Goal: Information Seeking & Learning: Learn about a topic

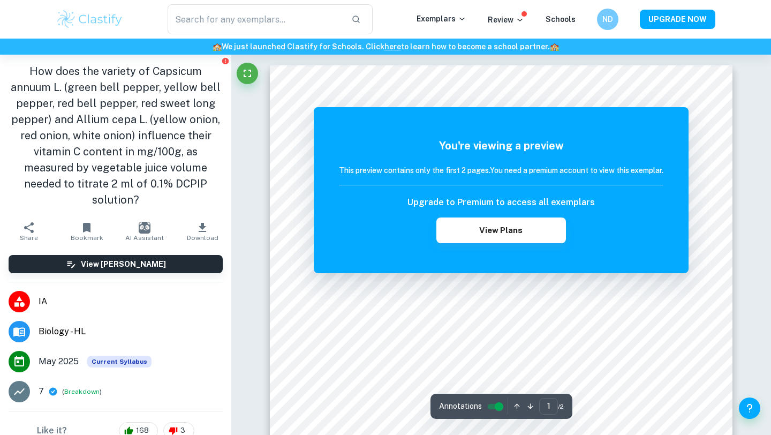
scroll to position [10, 0]
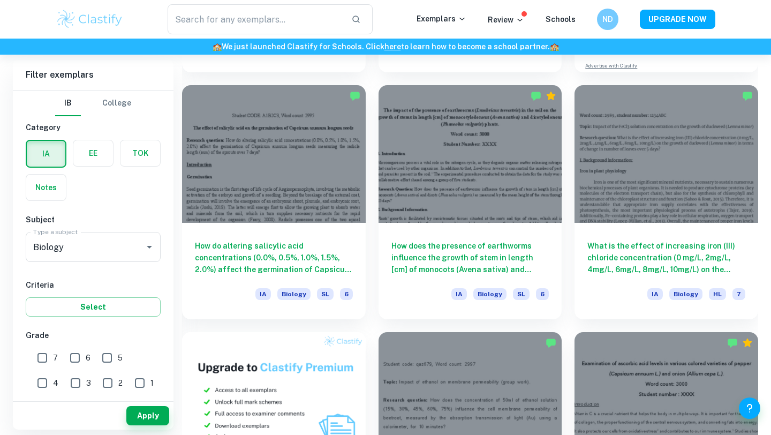
scroll to position [537, 0]
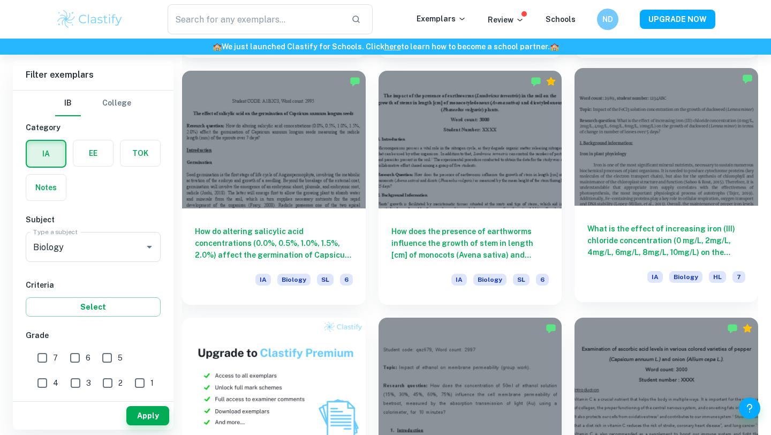
click at [680, 182] on div at bounding box center [666, 137] width 184 height 138
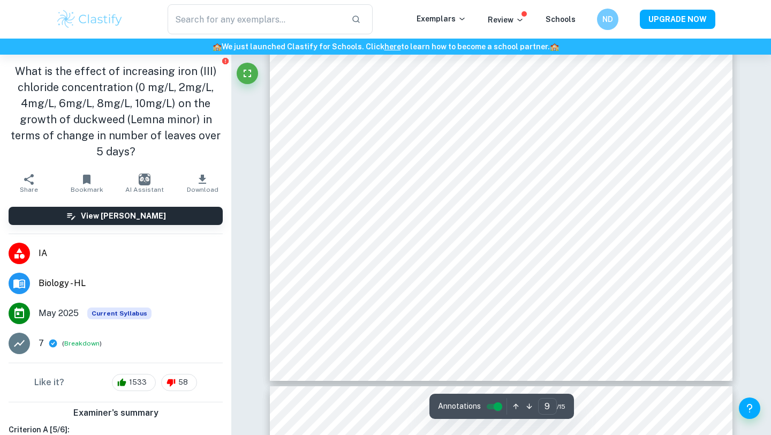
type input "10"
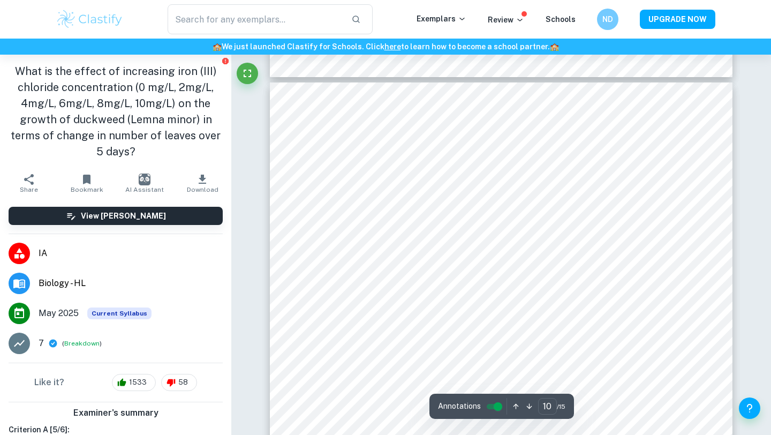
scroll to position [6076, 0]
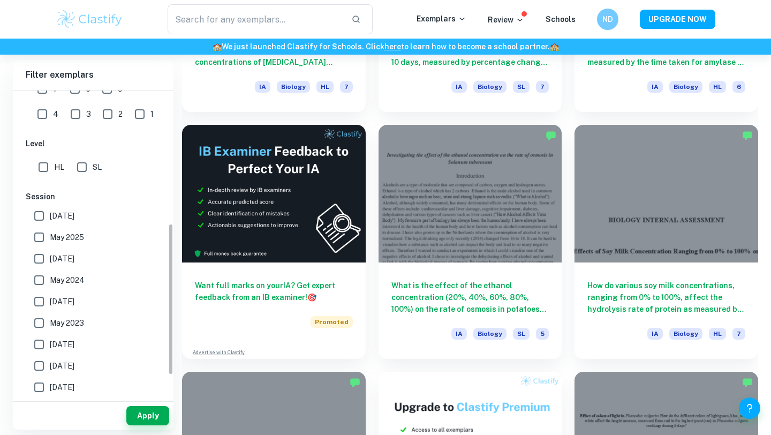
scroll to position [313, 0]
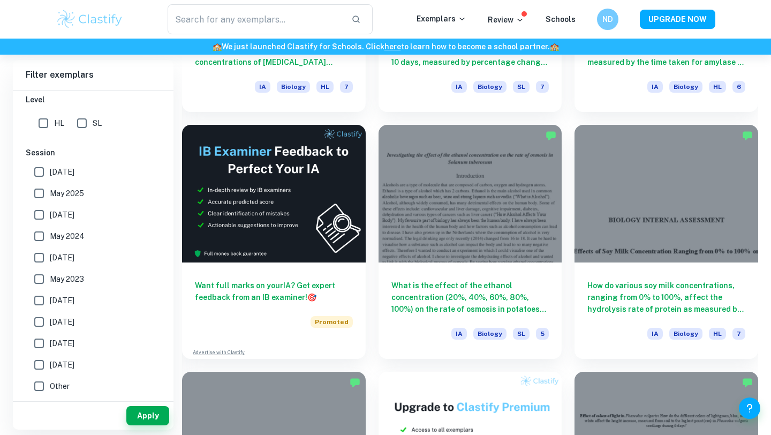
click at [39, 195] on input "May 2025" at bounding box center [38, 192] width 21 height 21
checkbox input "true"
click at [40, 178] on input "[DATE]" at bounding box center [38, 171] width 21 height 21
checkbox input "true"
click at [41, 212] on input "[DATE]" at bounding box center [38, 214] width 21 height 21
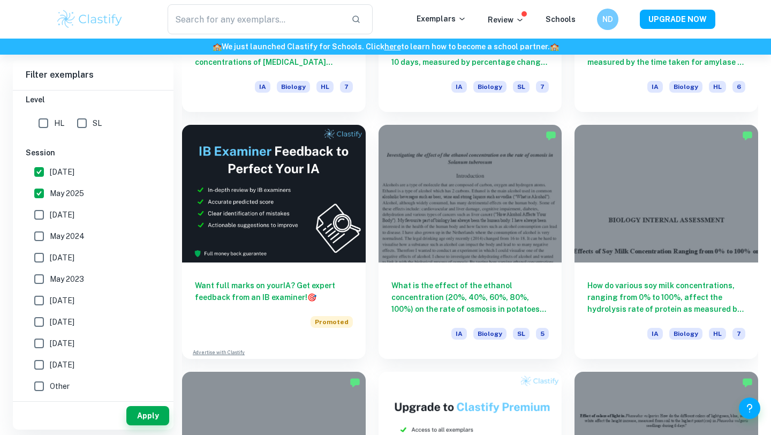
checkbox input "true"
click at [144, 420] on button "Apply" at bounding box center [147, 415] width 43 height 19
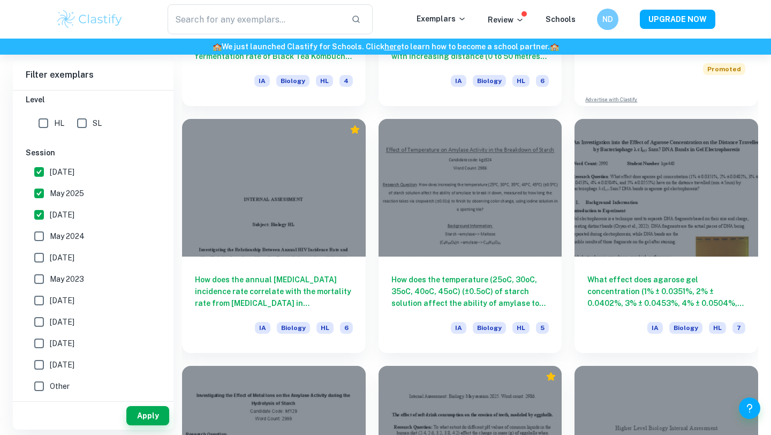
scroll to position [3450, 0]
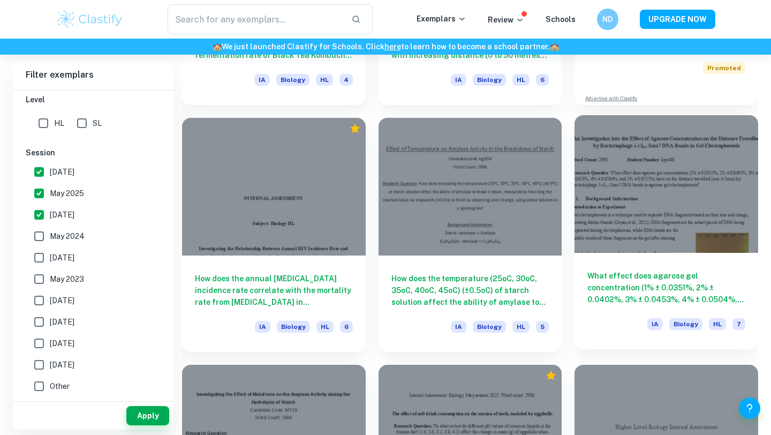
click at [650, 196] on div at bounding box center [666, 184] width 184 height 138
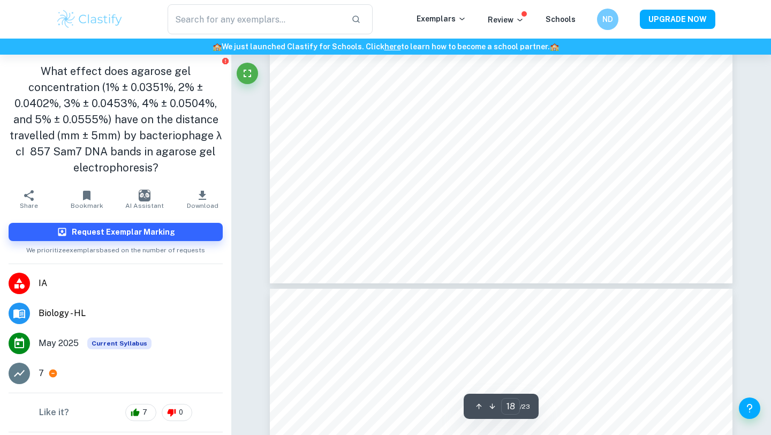
type input "19"
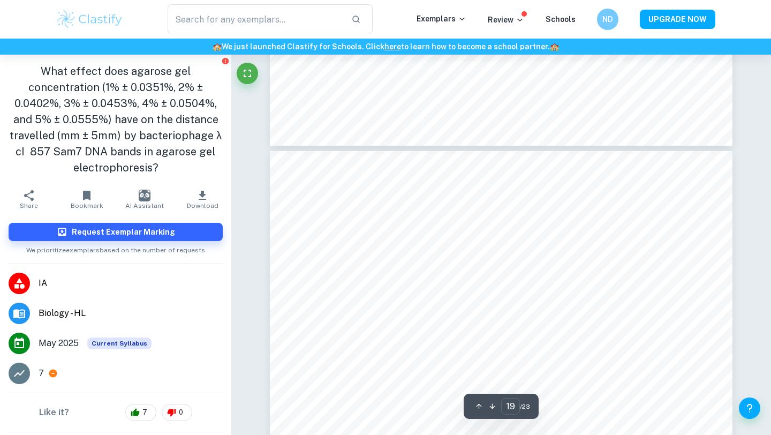
scroll to position [11150, 0]
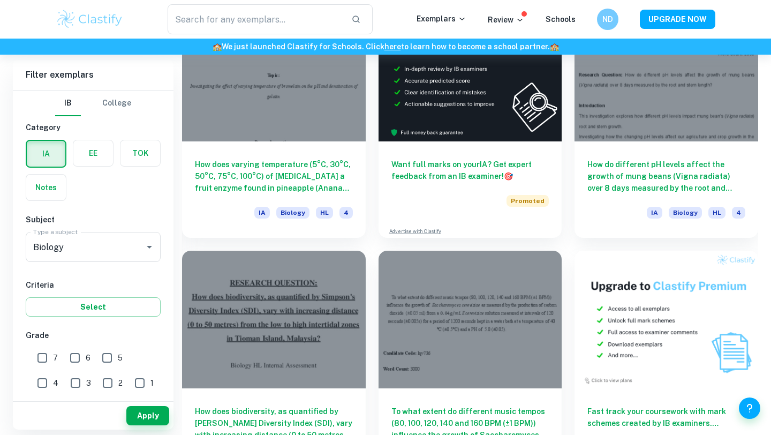
scroll to position [7064, 0]
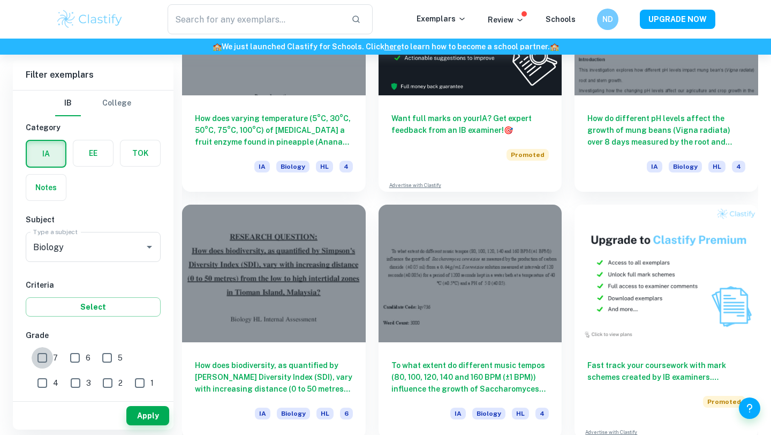
click at [44, 352] on input "7" at bounding box center [42, 357] width 21 height 21
checkbox input "true"
click at [70, 355] on input "6" at bounding box center [74, 357] width 21 height 21
checkbox input "true"
click at [159, 420] on button "Apply" at bounding box center [147, 415] width 43 height 19
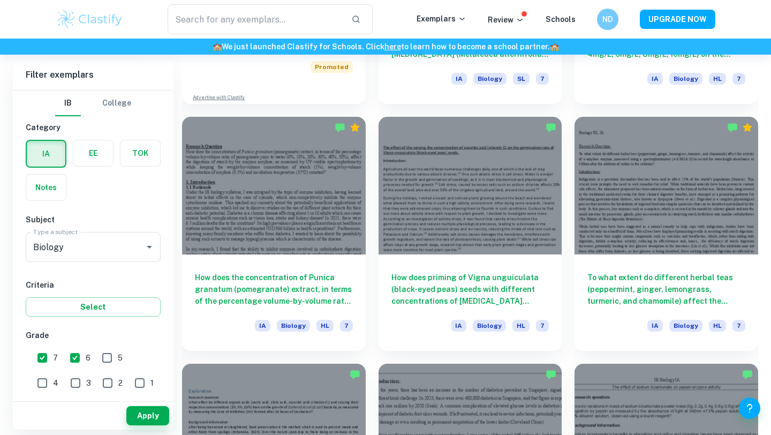
scroll to position [980, 0]
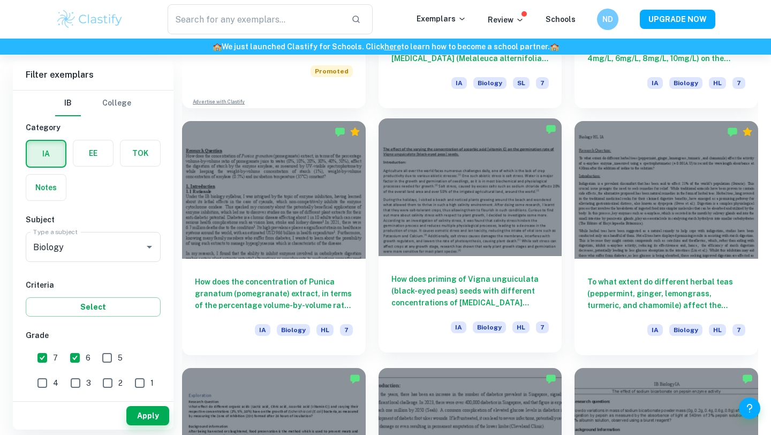
click at [428, 202] on div at bounding box center [470, 187] width 184 height 138
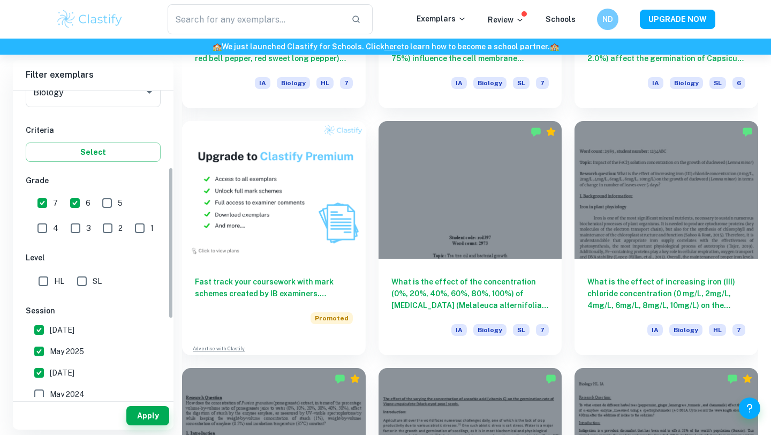
scroll to position [161, 0]
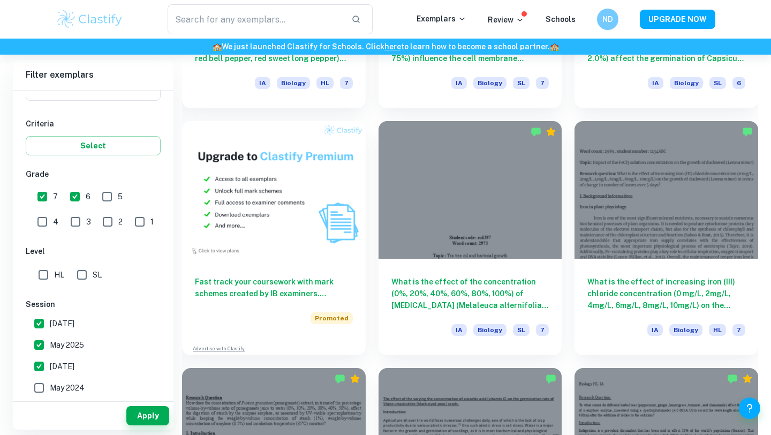
click at [38, 363] on input "[DATE]" at bounding box center [38, 365] width 21 height 21
checkbox input "false"
click at [139, 412] on button "Apply" at bounding box center [147, 415] width 43 height 19
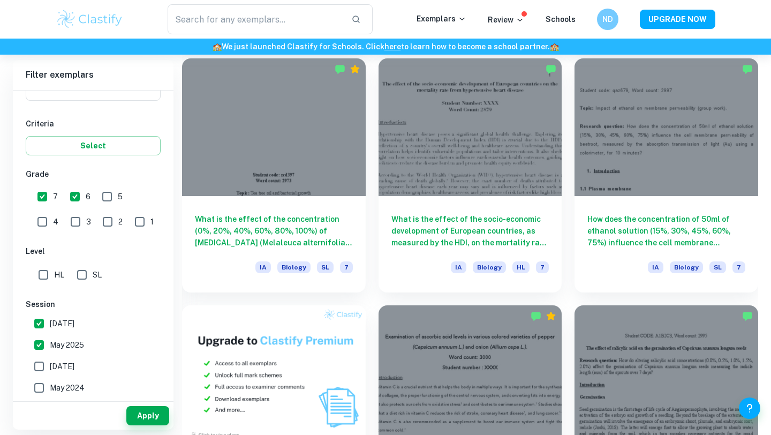
scroll to position [568, 0]
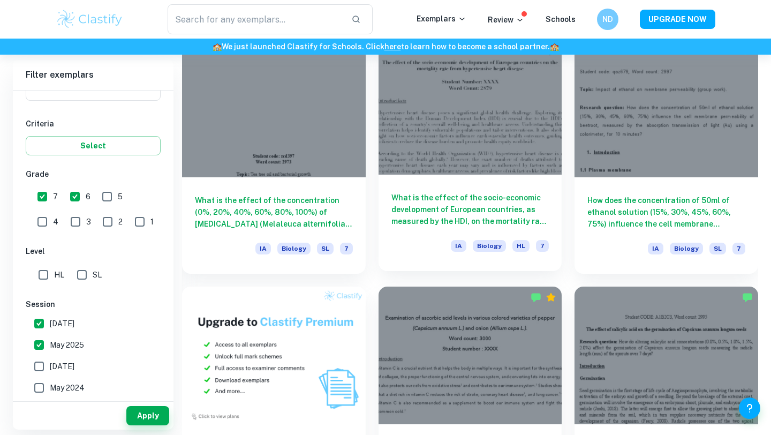
click at [437, 163] on div at bounding box center [470, 106] width 184 height 138
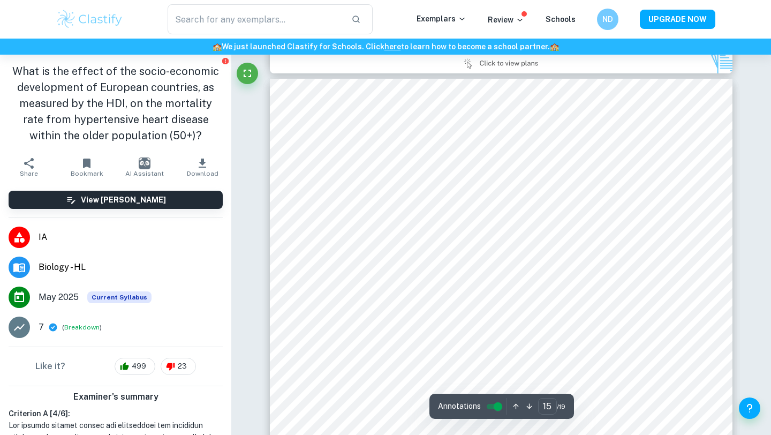
scroll to position [9516, 0]
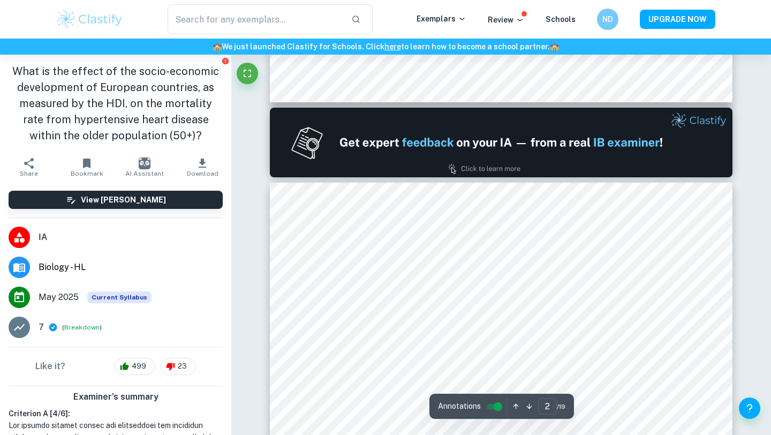
type input "1"
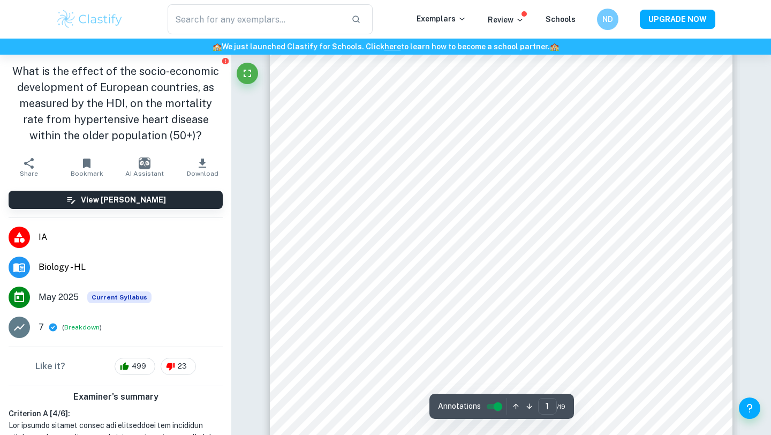
scroll to position [0, 0]
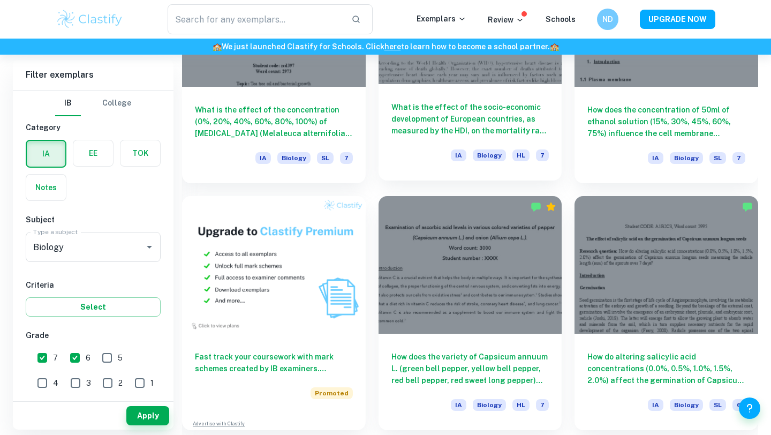
scroll to position [660, 0]
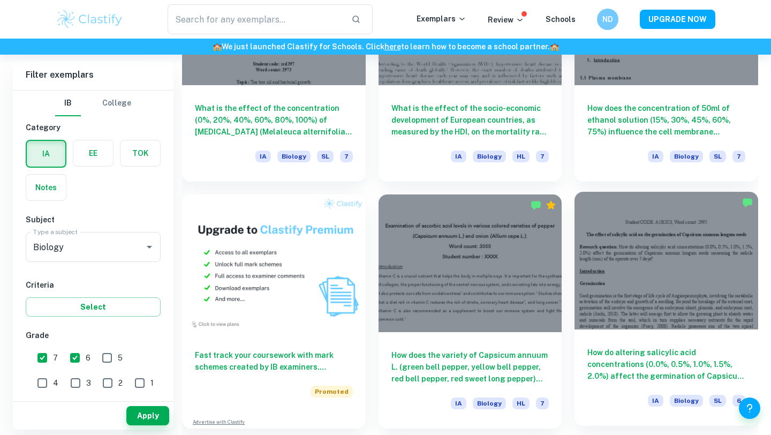
click at [676, 306] on div at bounding box center [666, 261] width 184 height 138
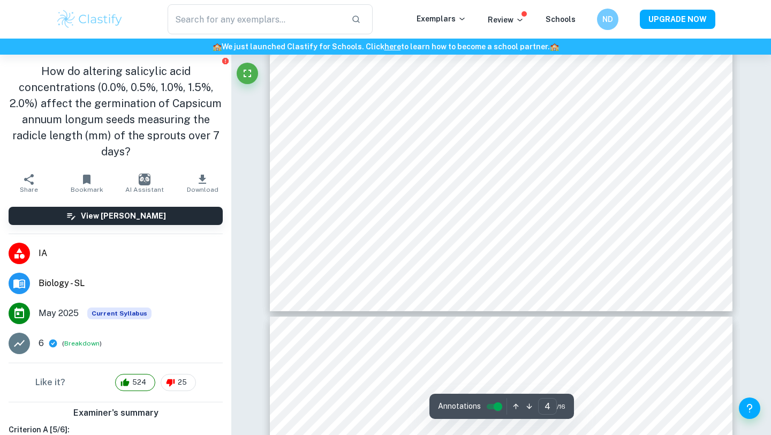
type input "5"
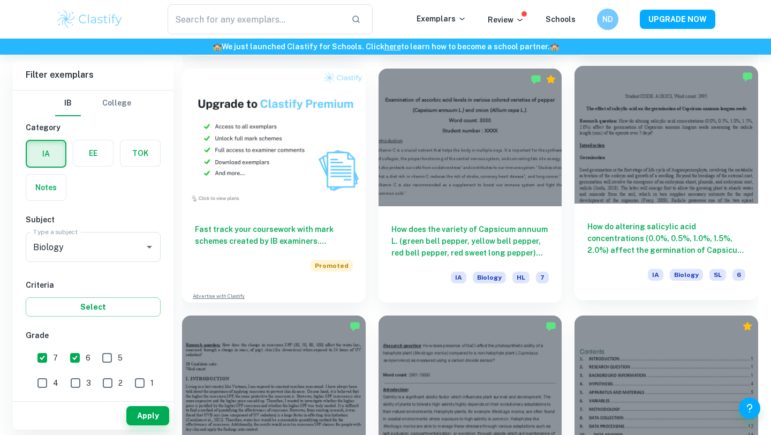
scroll to position [796, 0]
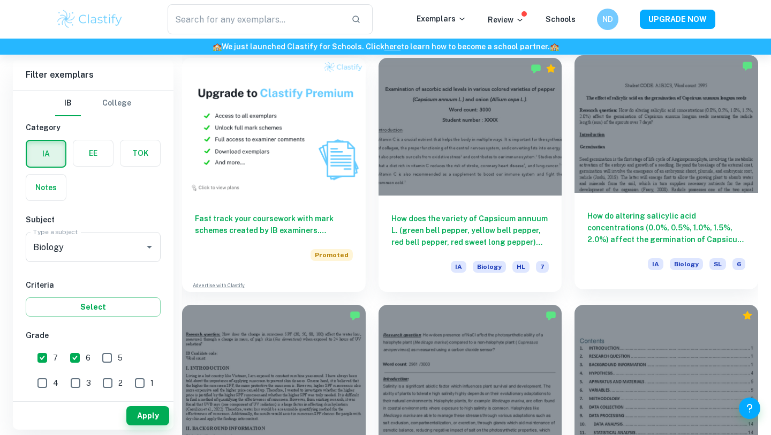
click at [633, 138] on div at bounding box center [666, 124] width 184 height 138
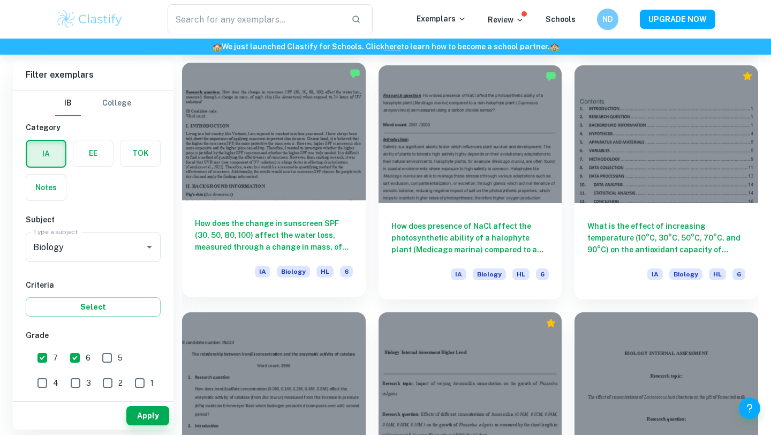
scroll to position [1040, 0]
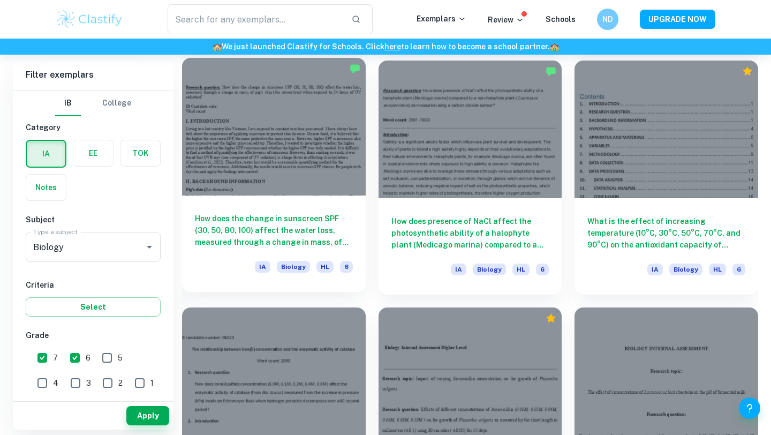
click at [306, 143] on div at bounding box center [274, 127] width 184 height 138
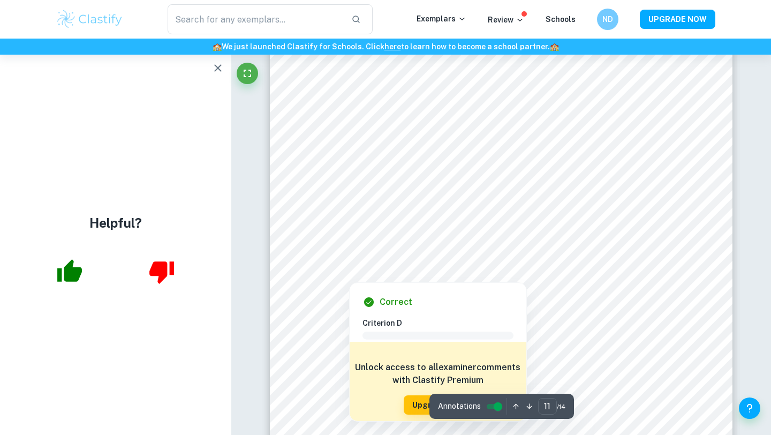
scroll to position [6285, 0]
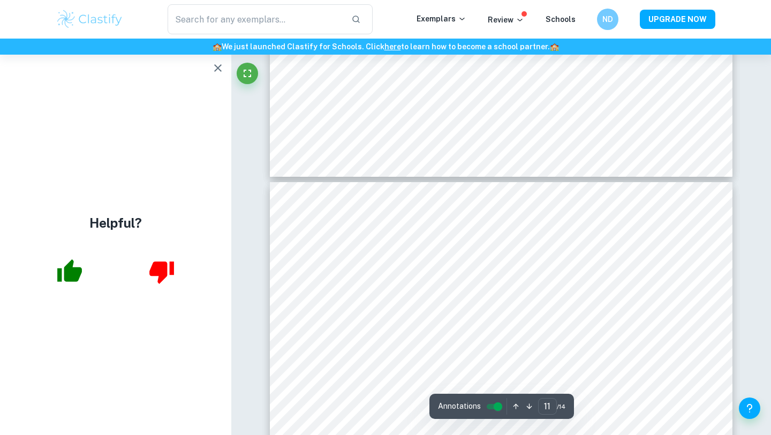
type input "10"
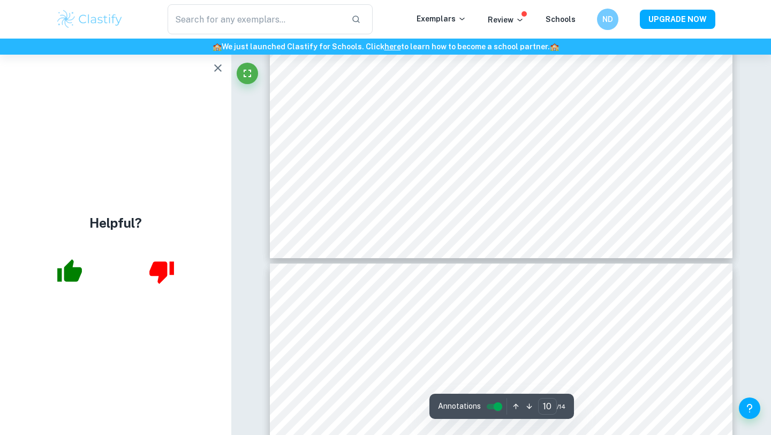
scroll to position [5994, 0]
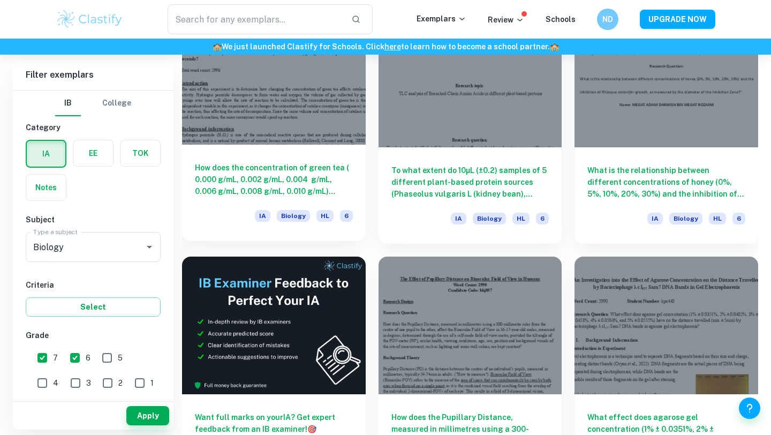
scroll to position [1612, 0]
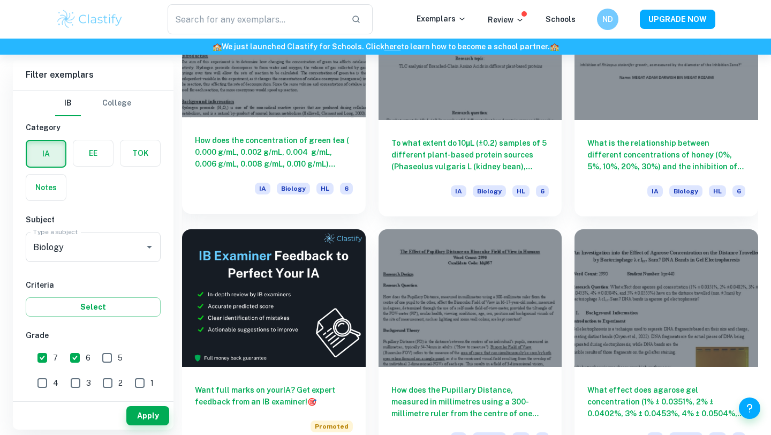
click at [323, 109] on div at bounding box center [274, 49] width 184 height 138
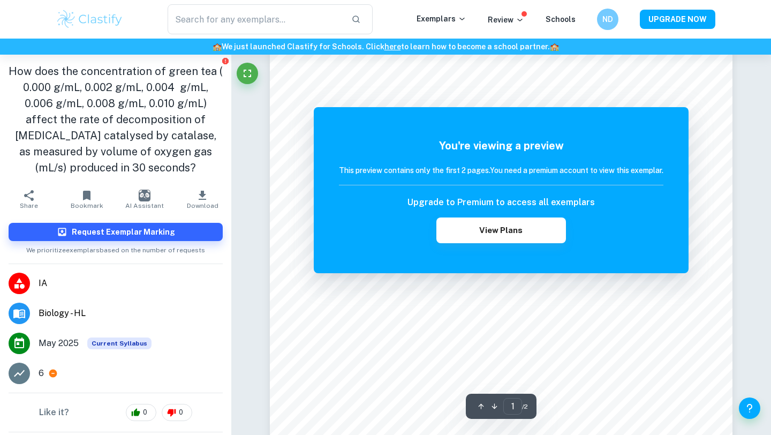
scroll to position [30, 0]
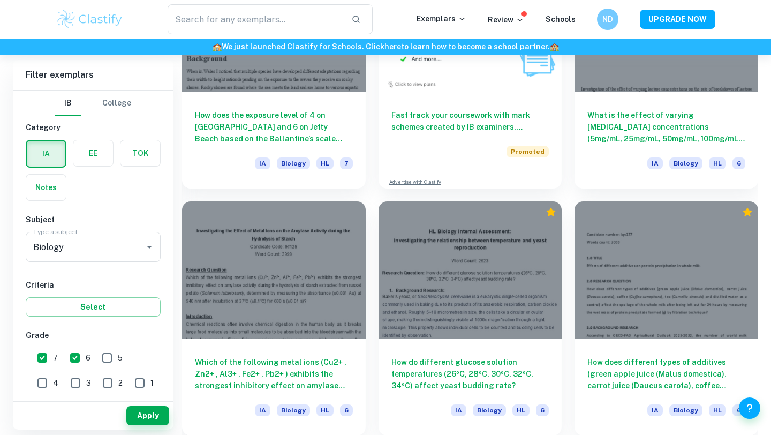
scroll to position [2201, 0]
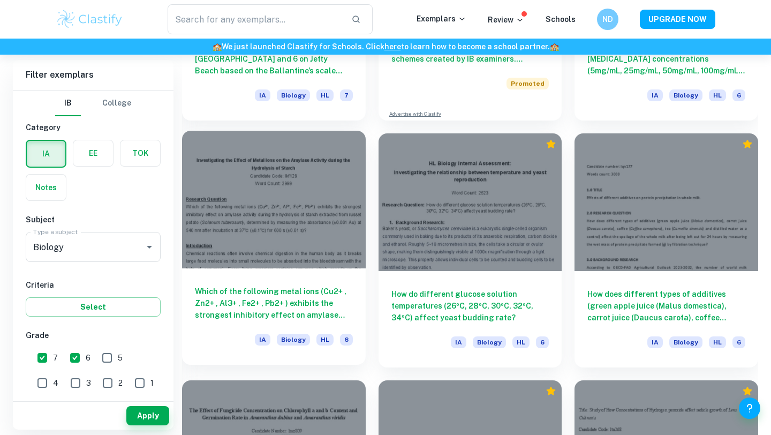
click at [295, 260] on div at bounding box center [274, 200] width 184 height 138
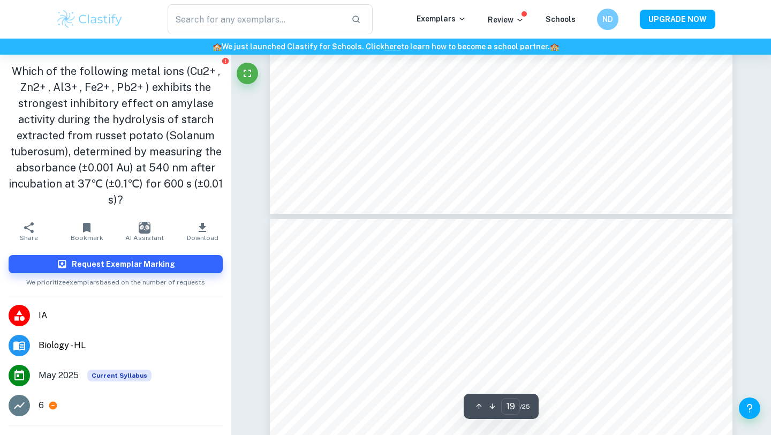
type input "20"
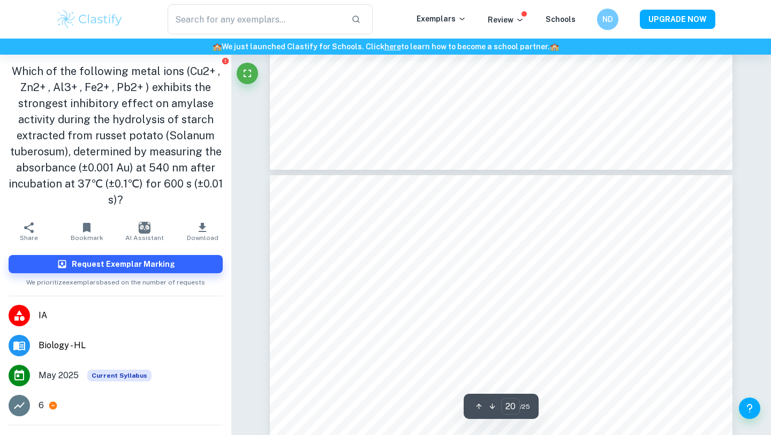
scroll to position [11511, 0]
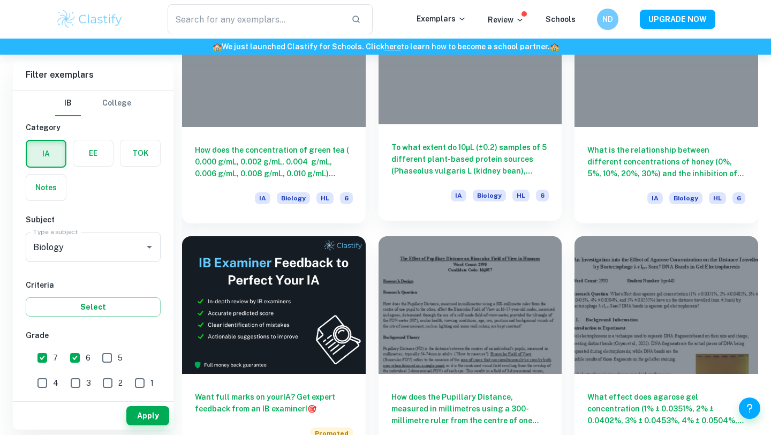
scroll to position [1388, 0]
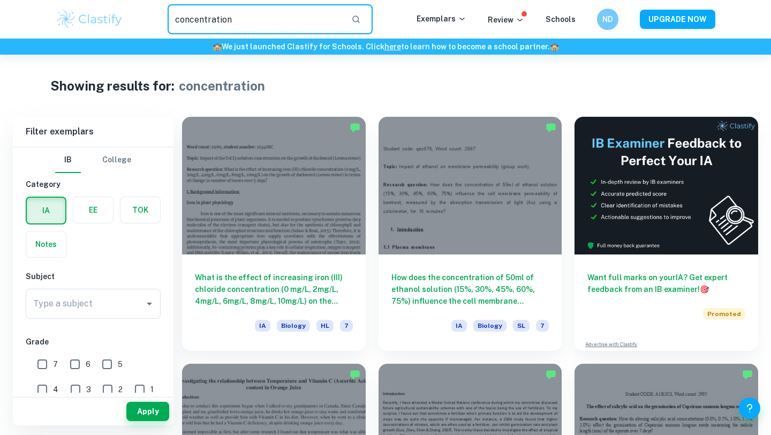
drag, startPoint x: 270, startPoint y: 15, endPoint x: 158, endPoint y: 14, distance: 111.8
click at [158, 14] on div "concentration ​" at bounding box center [270, 19] width 293 height 30
type input "tea tree"
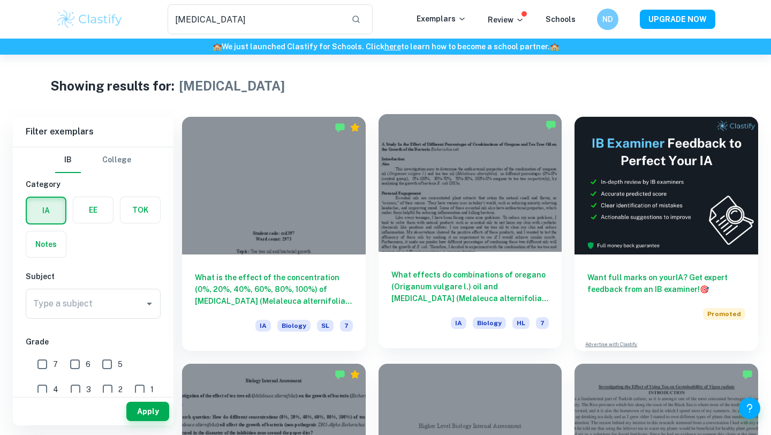
click at [455, 180] on div at bounding box center [470, 183] width 184 height 138
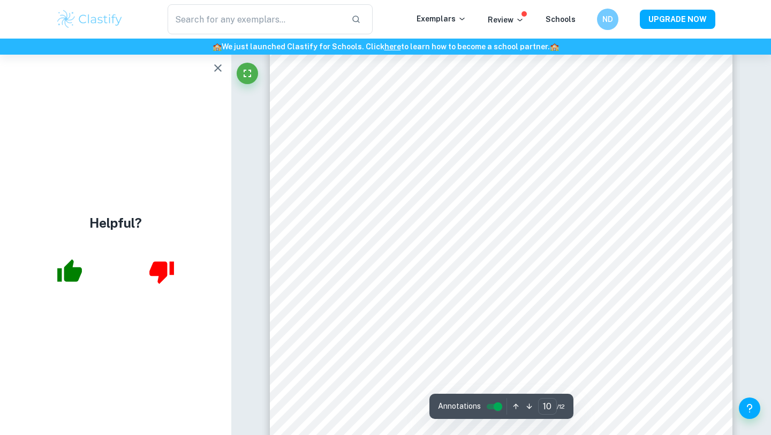
scroll to position [6129, 0]
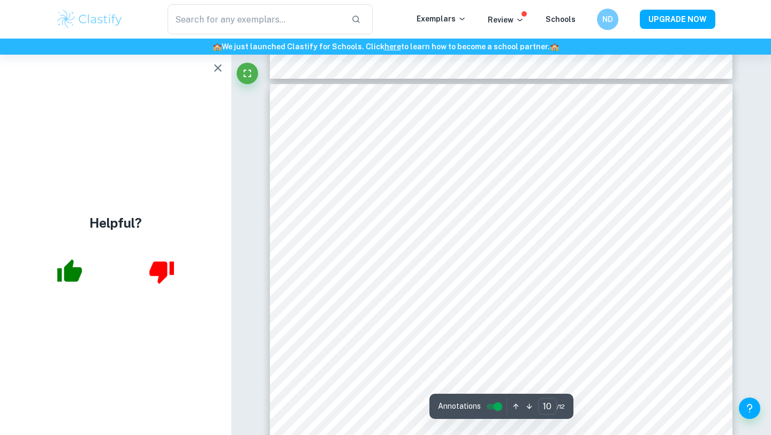
click at [219, 64] on icon "button" at bounding box center [217, 68] width 13 height 13
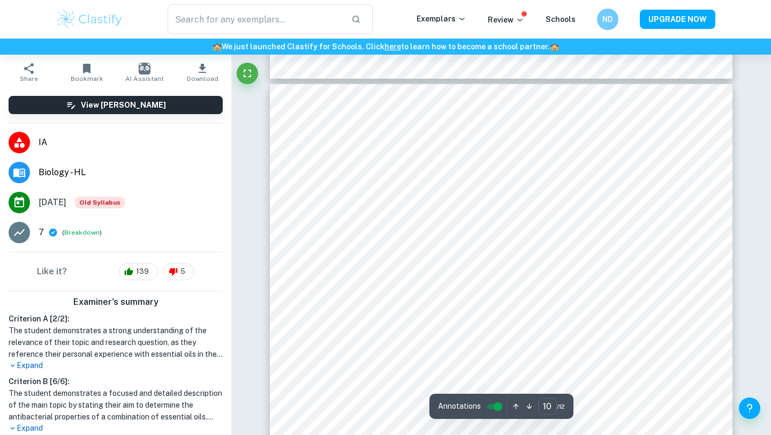
scroll to position [0, 0]
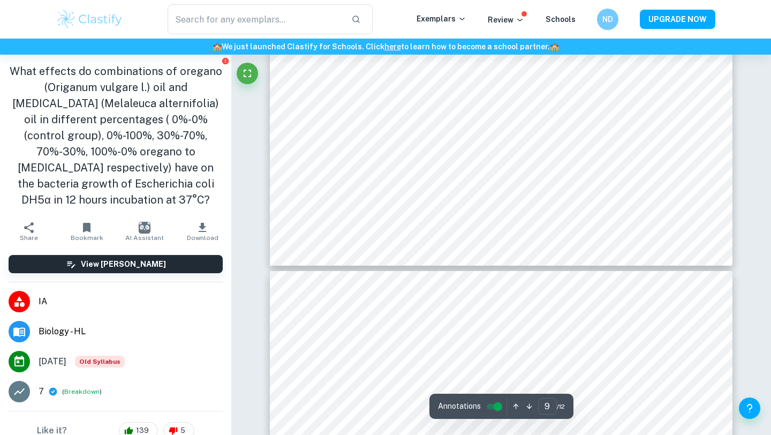
type input "10"
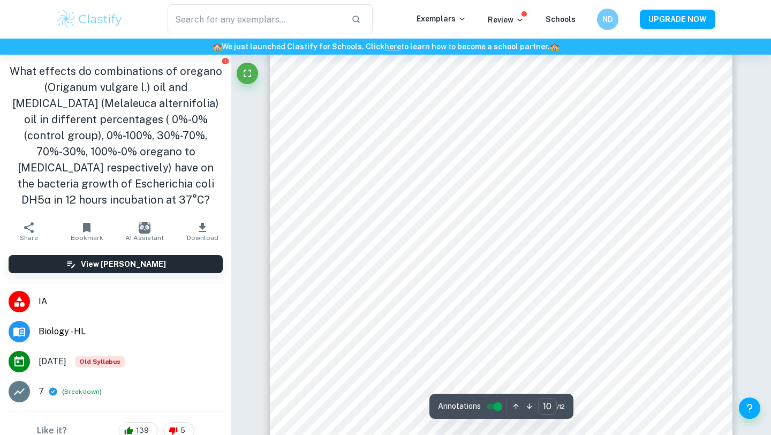
scroll to position [6263, 0]
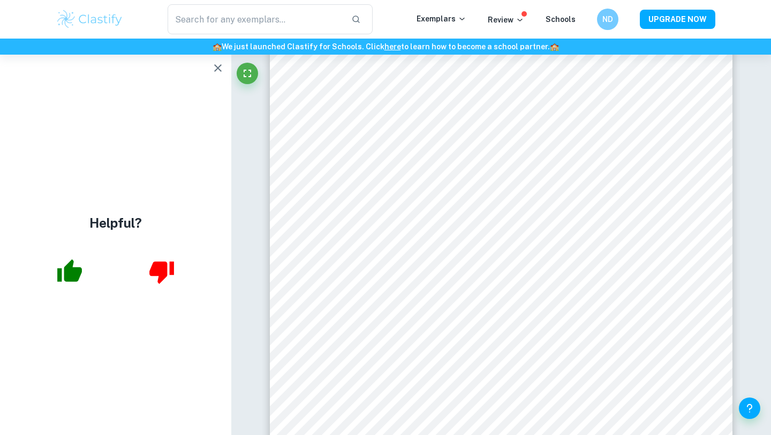
click at [216, 67] on icon "button" at bounding box center [217, 68] width 13 height 13
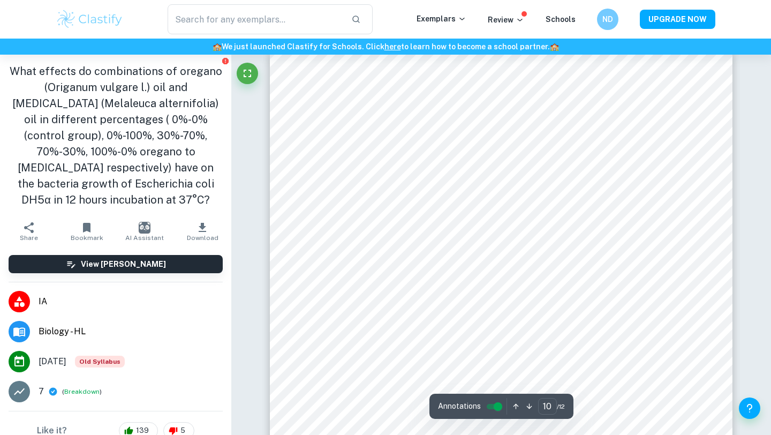
scroll to position [6091, 0]
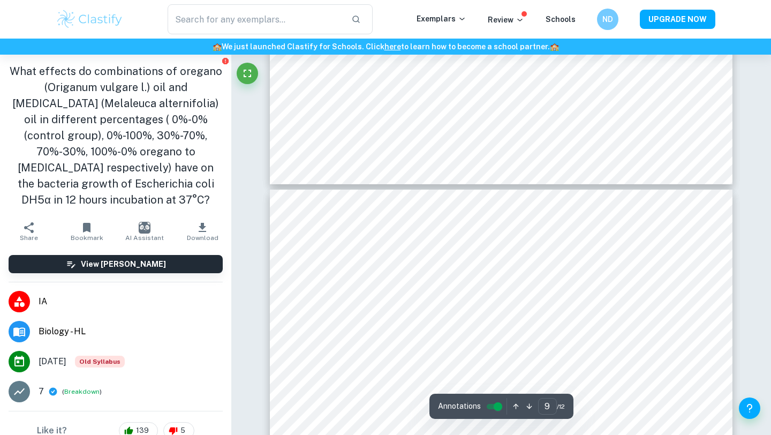
type input "10"
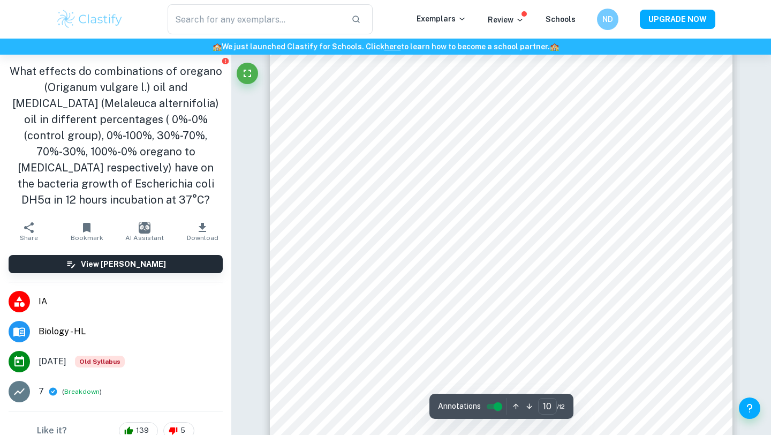
scroll to position [6118, 0]
